Goal: Transaction & Acquisition: Subscribe to service/newsletter

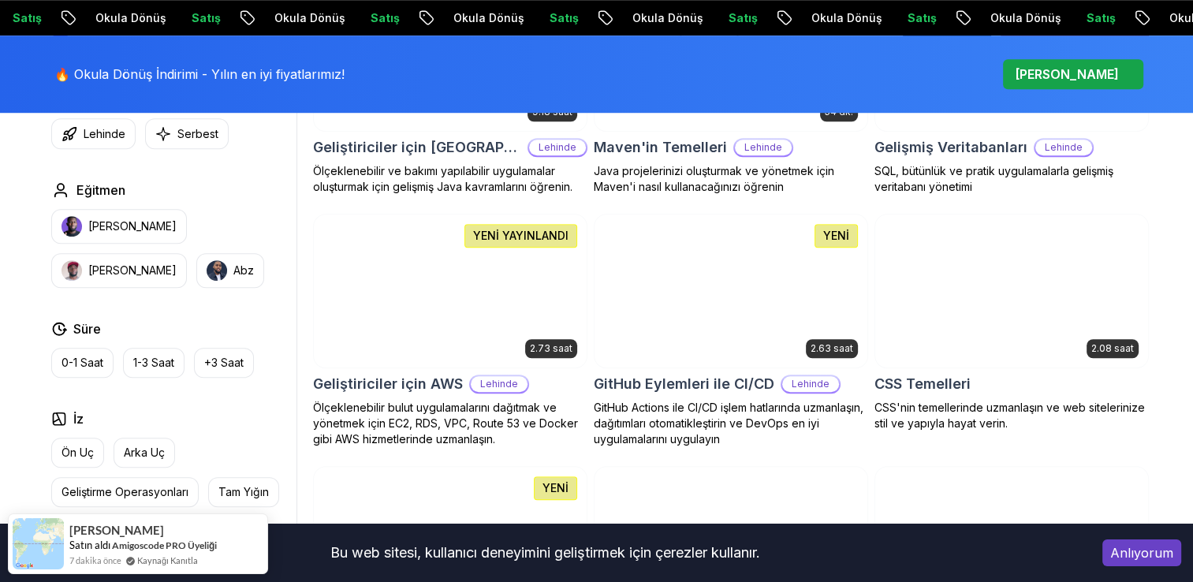
scroll to position [1183, 0]
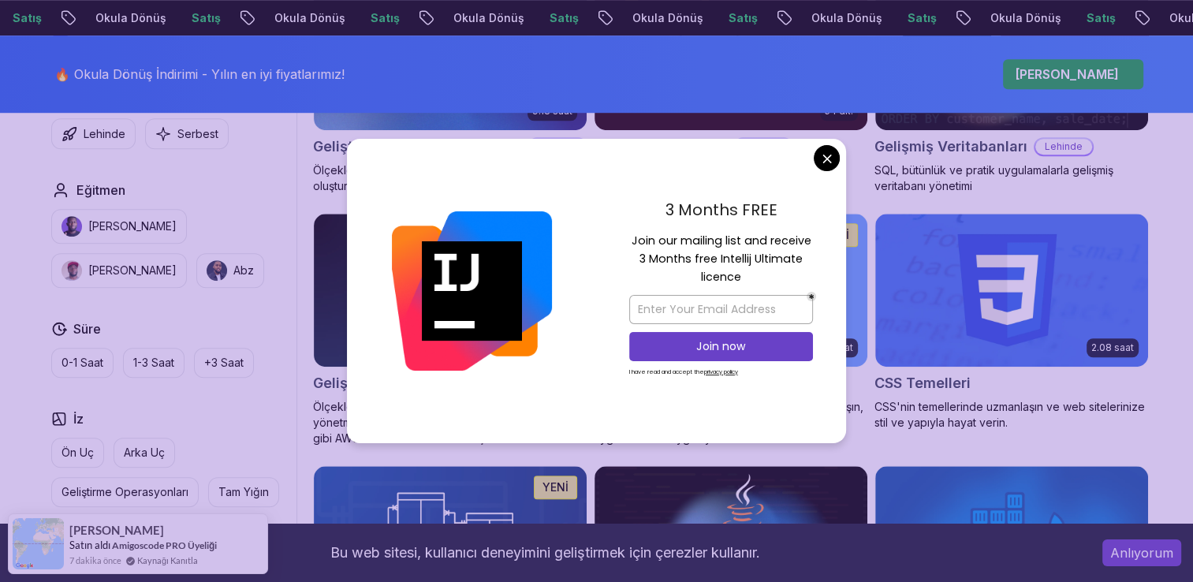
drag, startPoint x: 670, startPoint y: 223, endPoint x: 730, endPoint y: 241, distance: 62.6
click at [730, 241] on div "3 Months FREE Join our mailing list and receive 3 Months free Intellij Ultimate…" at bounding box center [721, 291] width 250 height 304
drag, startPoint x: 730, startPoint y: 241, endPoint x: 653, endPoint y: 255, distance: 78.6
click at [653, 255] on p "Join our mailing list and receive 3 Months free Intellij Ultimate licence" at bounding box center [721, 259] width 184 height 55
click at [766, 311] on input "email" at bounding box center [721, 309] width 184 height 29
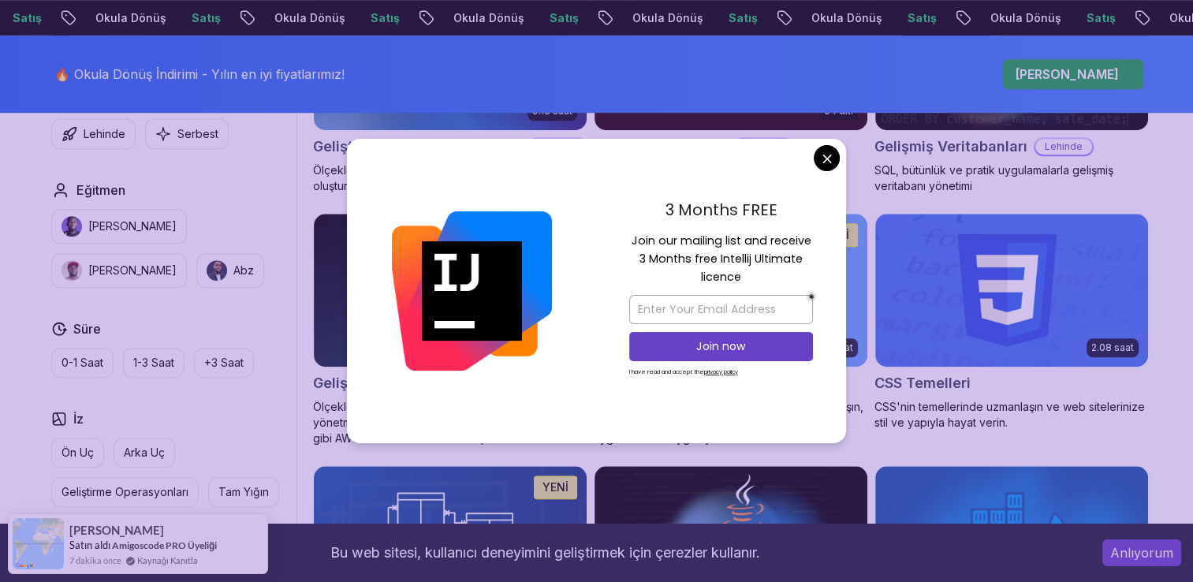
click at [817, 282] on div "3 Months FREE Join our mailing list and receive 3 Months free Intellij Ultimate…" at bounding box center [721, 291] width 250 height 304
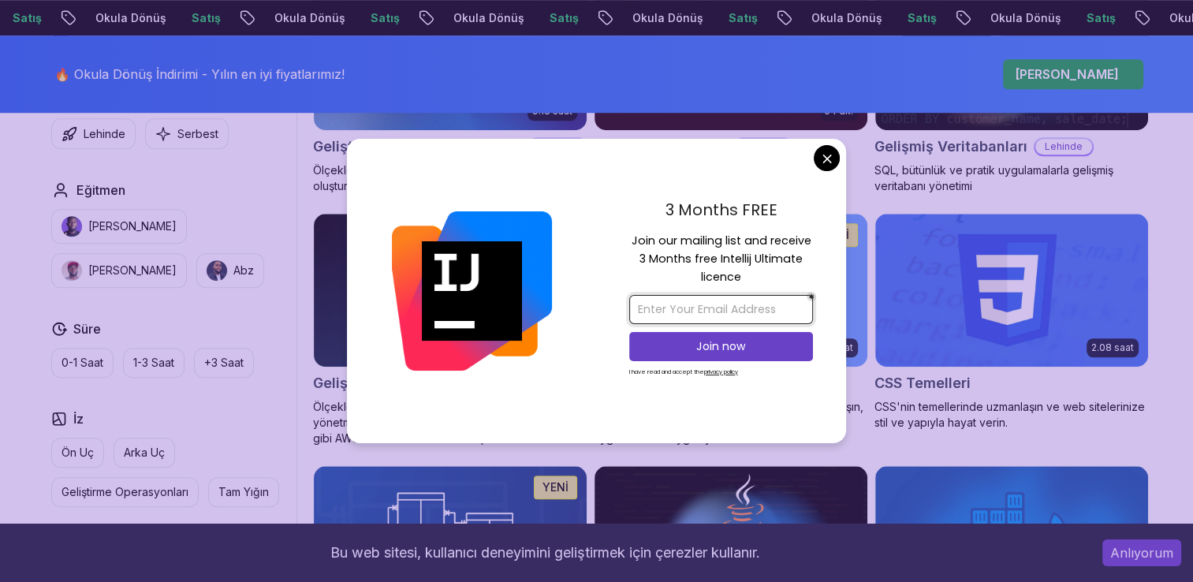
click at [715, 311] on input "email" at bounding box center [721, 309] width 184 height 29
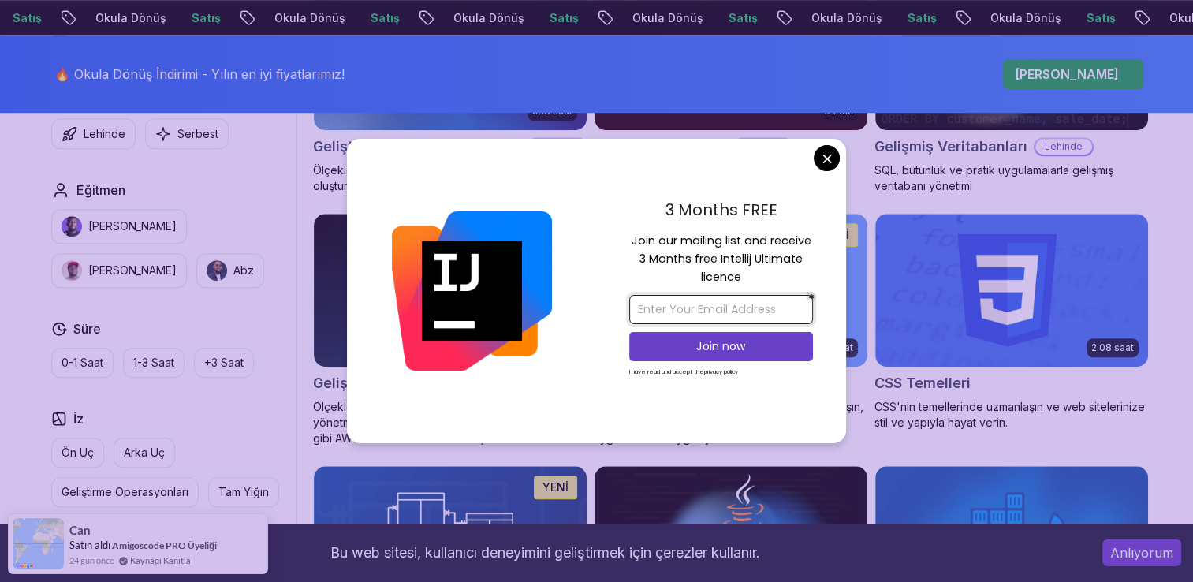
type input "gshnduygu@gmail.com"
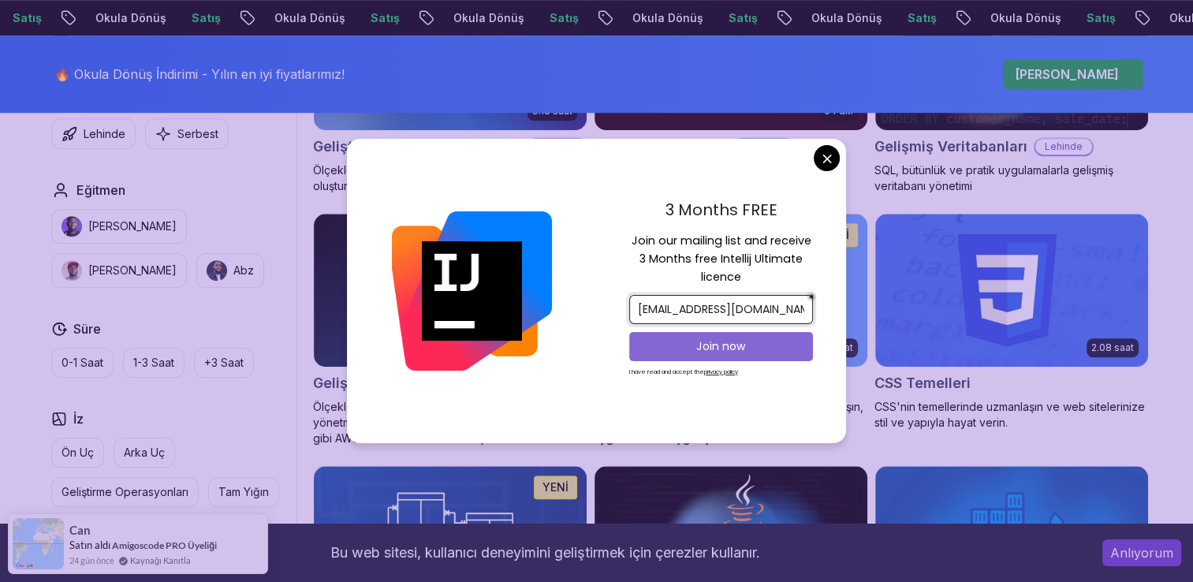
click at [659, 349] on p "Join now" at bounding box center [721, 346] width 149 height 16
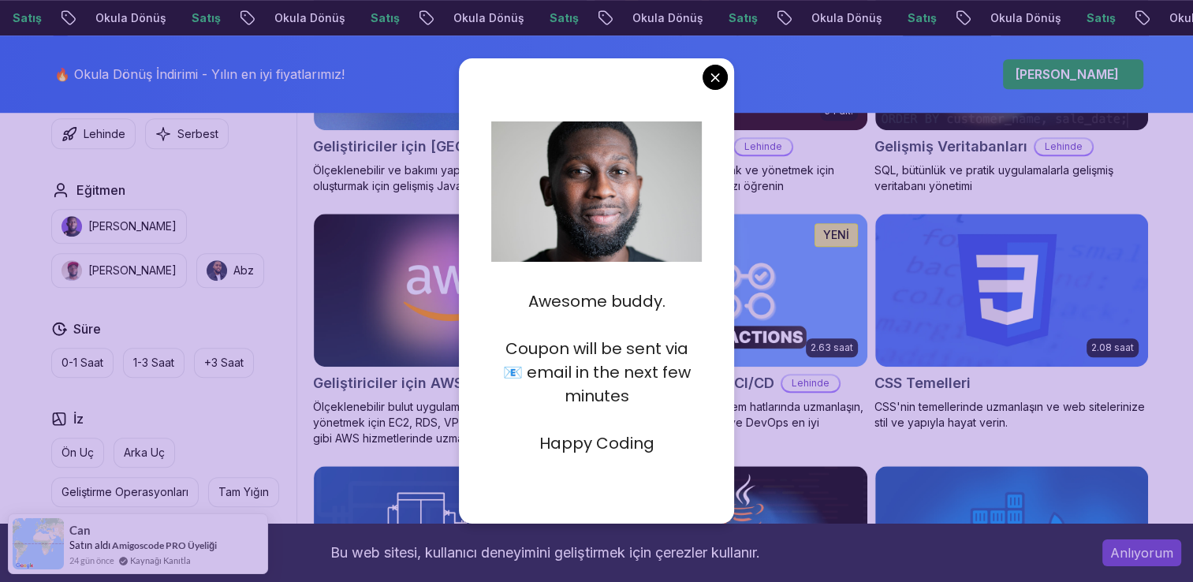
drag, startPoint x: 510, startPoint y: 344, endPoint x: 707, endPoint y: 397, distance: 204.1
click at [707, 397] on div "Awesome buddy. Coupon will be sent via 📧 email in the next few minutes Happy Co…" at bounding box center [597, 290] width 276 height 465
drag, startPoint x: 707, startPoint y: 397, endPoint x: 660, endPoint y: 399, distance: 47.4
click at [660, 399] on p "Coupon will be sent via 📧 email in the next few minutes" at bounding box center [596, 372] width 211 height 71
click at [618, 320] on p at bounding box center [596, 325] width 211 height 24
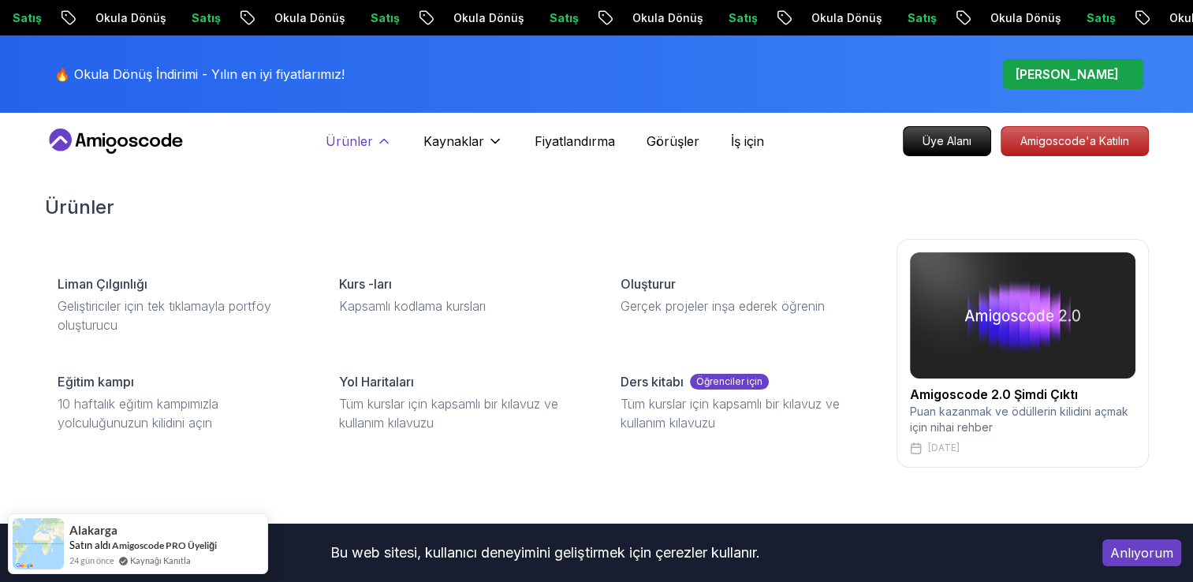
click at [345, 140] on p "Ürünler" at bounding box center [349, 141] width 47 height 19
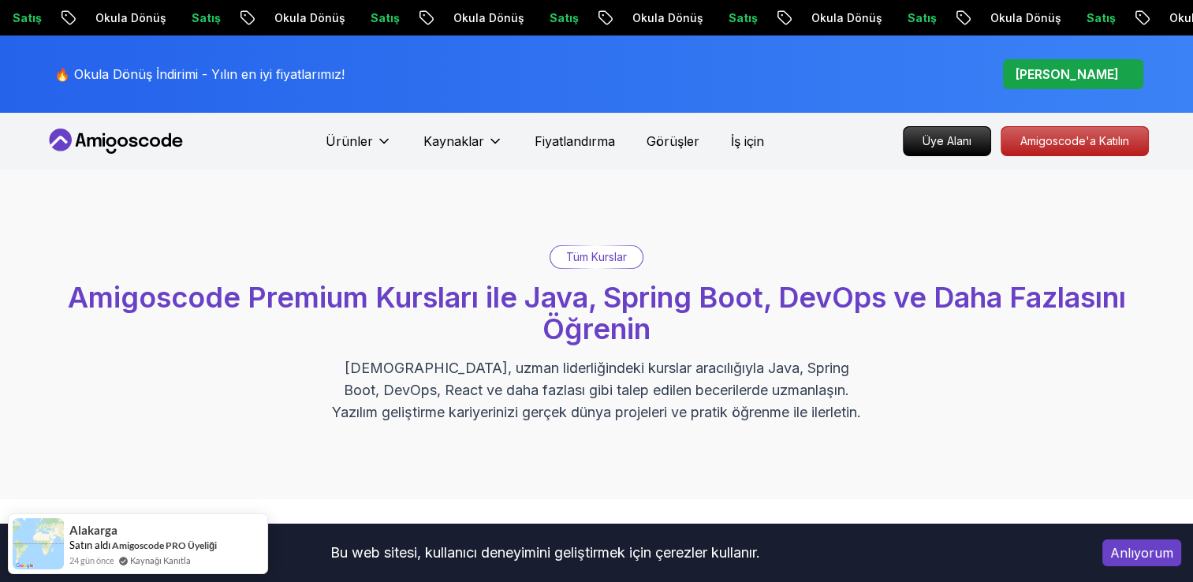
click at [614, 267] on div "Tüm Kurslar" at bounding box center [596, 257] width 92 height 22
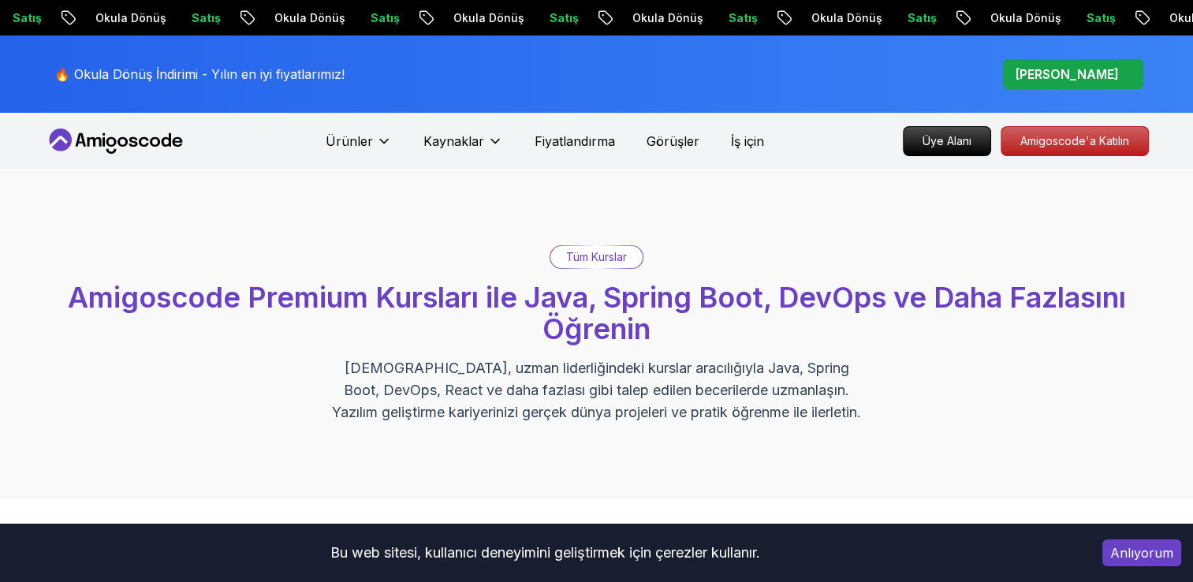
click at [1083, 68] on p "[PERSON_NAME]" at bounding box center [1067, 74] width 104 height 19
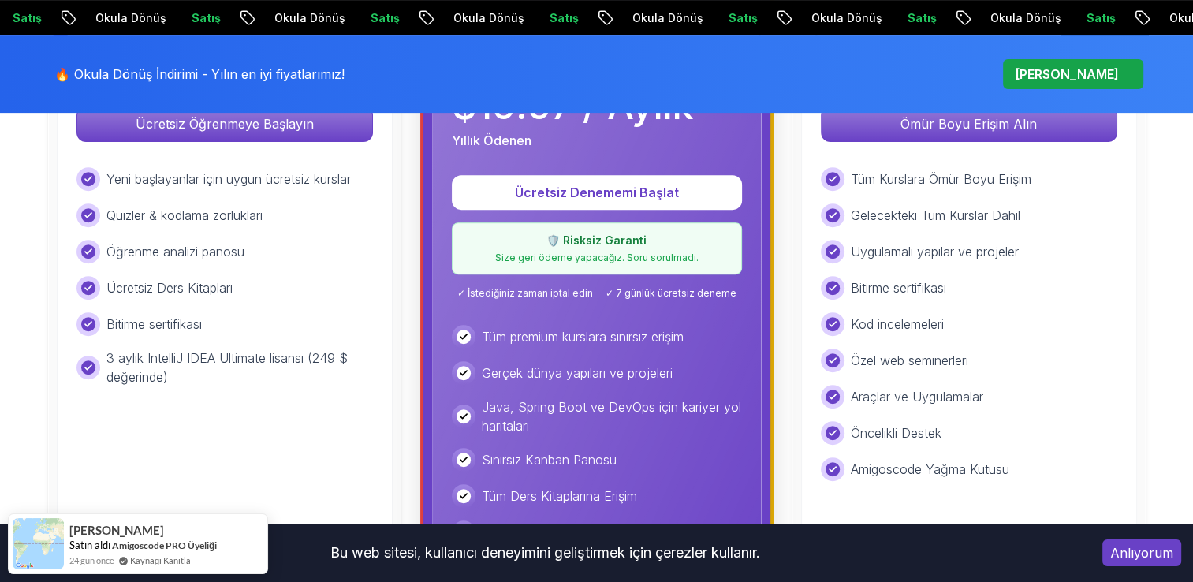
scroll to position [631, 0]
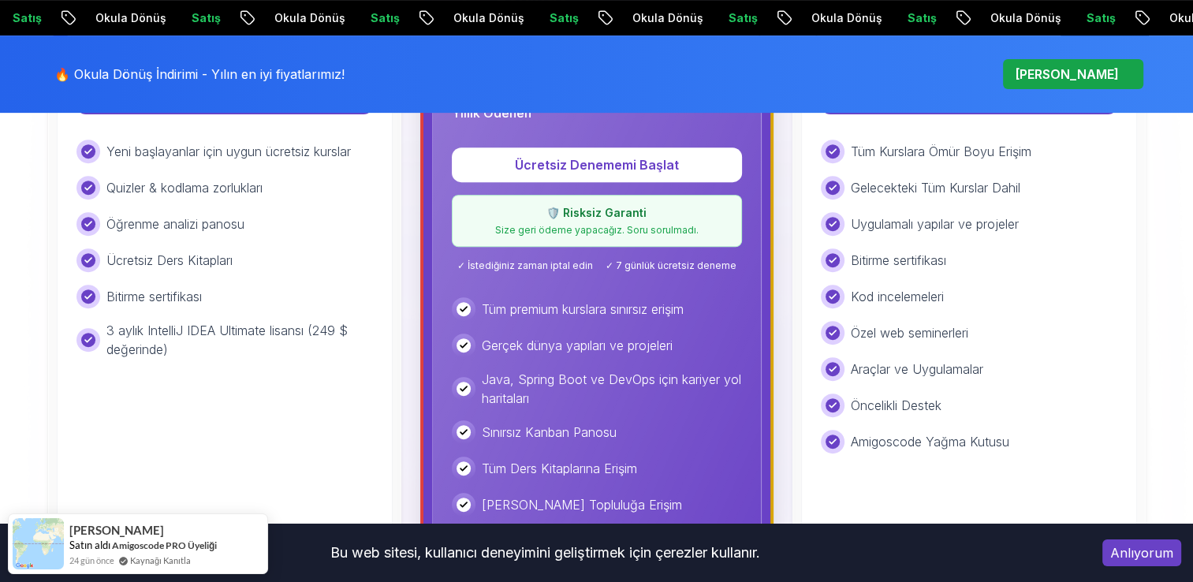
drag, startPoint x: 200, startPoint y: 339, endPoint x: 208, endPoint y: 347, distance: 11.7
click at [207, 342] on p "3 aylık IntelliJ IDEA Ultimate lisansı (249 $ değerinde)" at bounding box center [239, 340] width 267 height 38
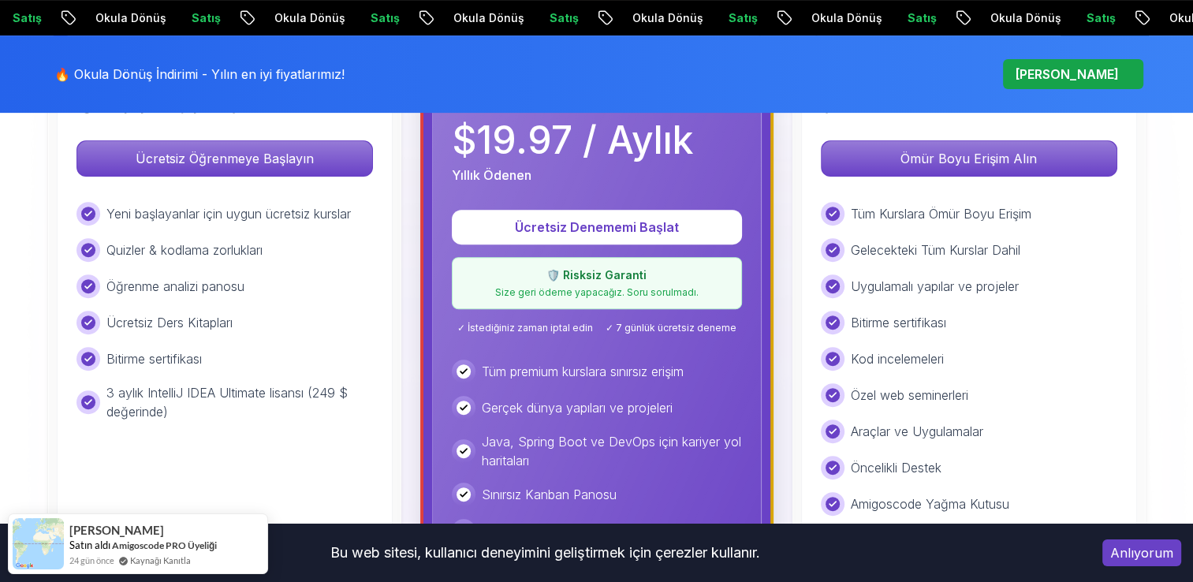
scroll to position [552, 0]
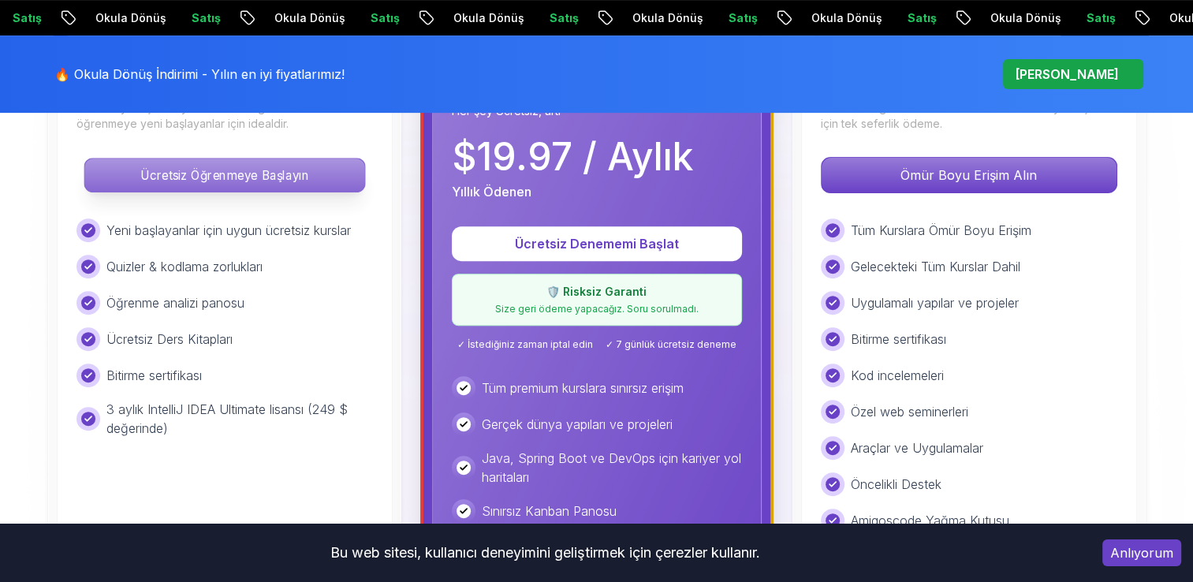
click at [241, 164] on p "Ücretsiz Öğrenmeye Başlayın" at bounding box center [224, 174] width 280 height 33
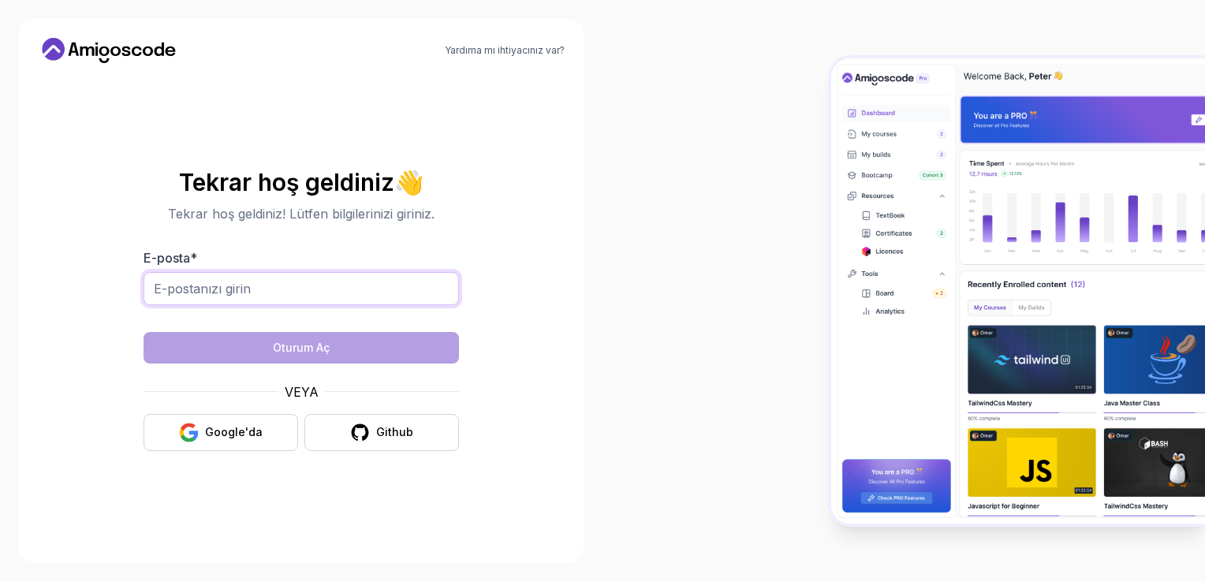
click at [210, 295] on input "E-posta*" at bounding box center [301, 288] width 315 height 33
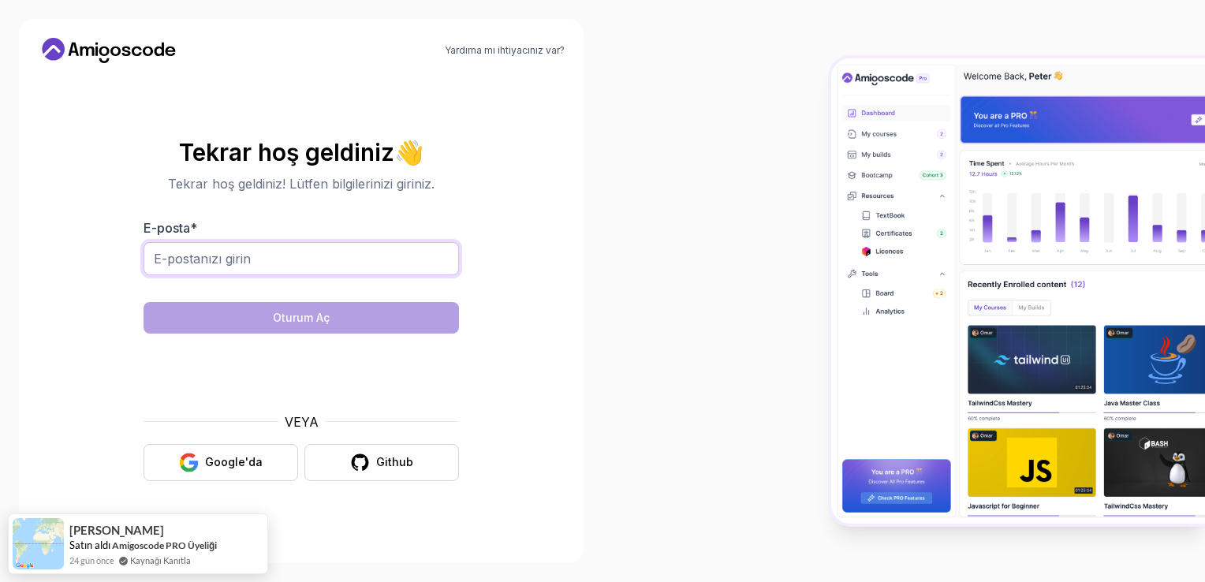
click at [284, 256] on input "E-posta*" at bounding box center [301, 258] width 315 height 33
type input "[EMAIL_ADDRESS][DOMAIN_NAME]"
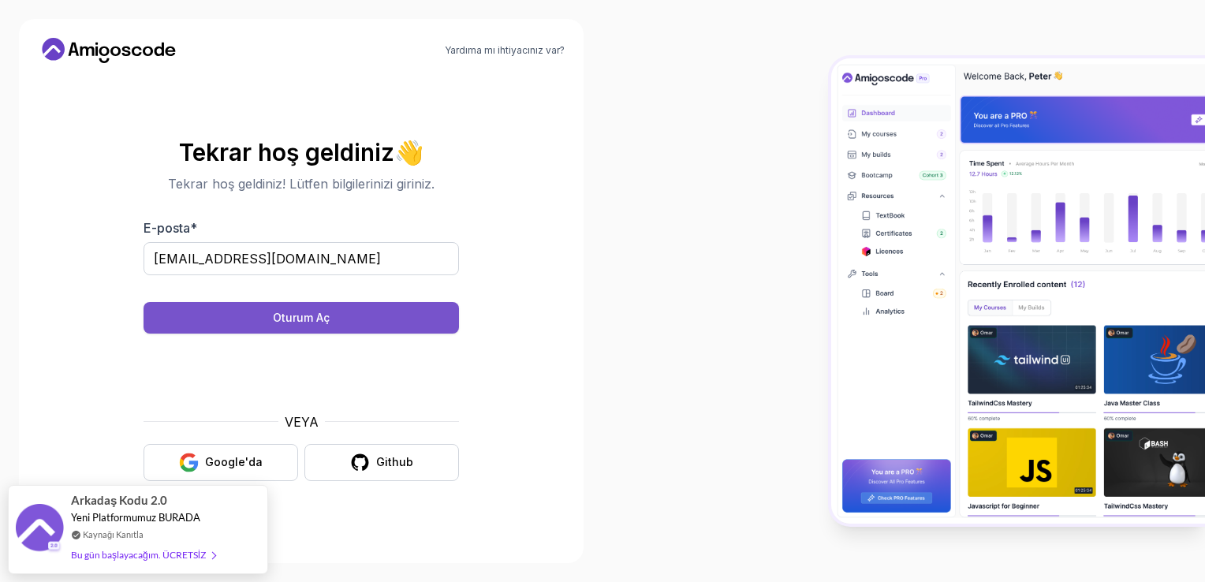
click at [379, 315] on button "Oturum Aç" at bounding box center [301, 318] width 315 height 32
